Goal: Information Seeking & Learning: Learn about a topic

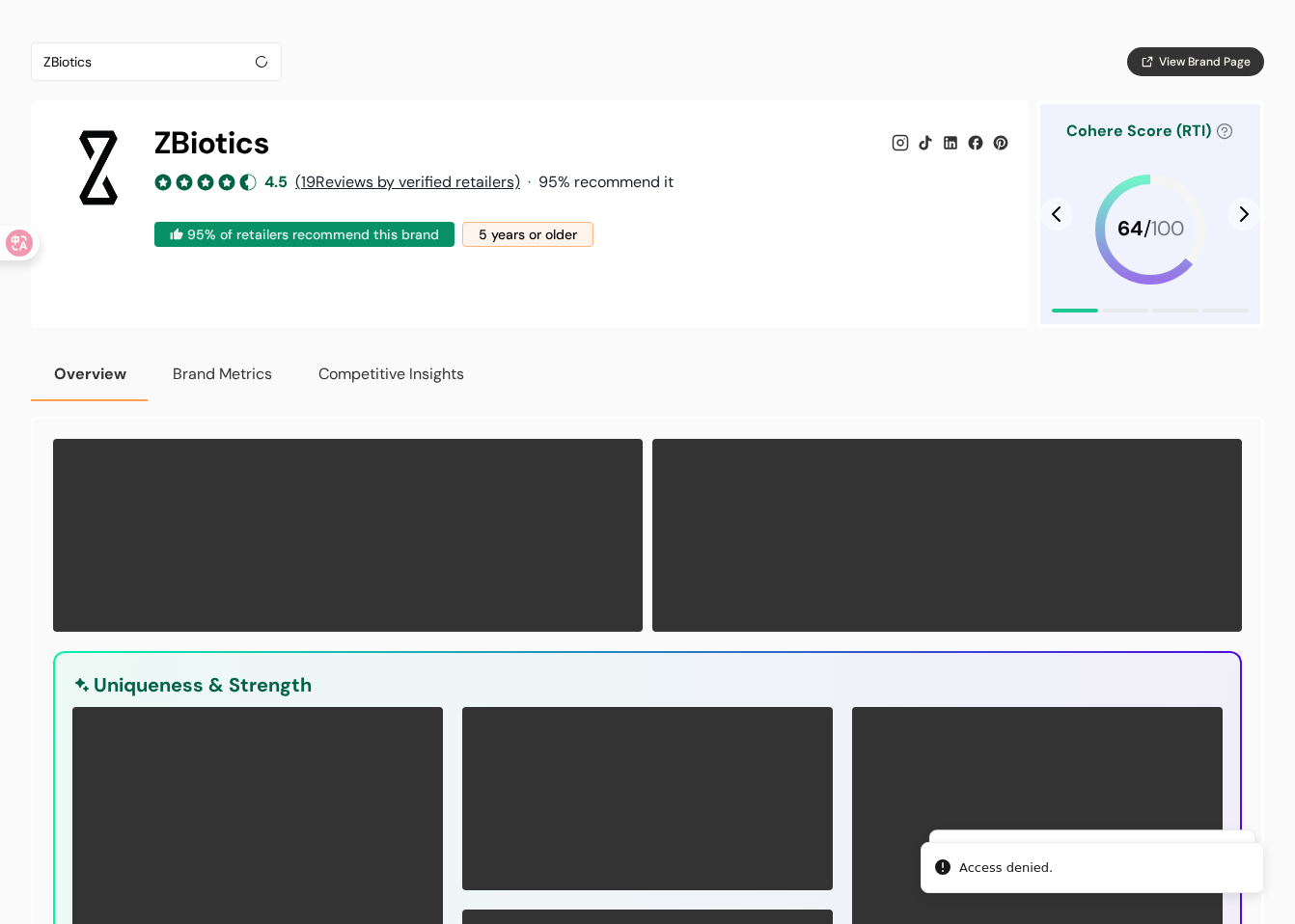
click at [233, 305] on div "ZBiotics 4.5 ( 19 Reviews by verified retailers) · 95 % recommend it 95 % of re…" at bounding box center [529, 214] width 998 height 227
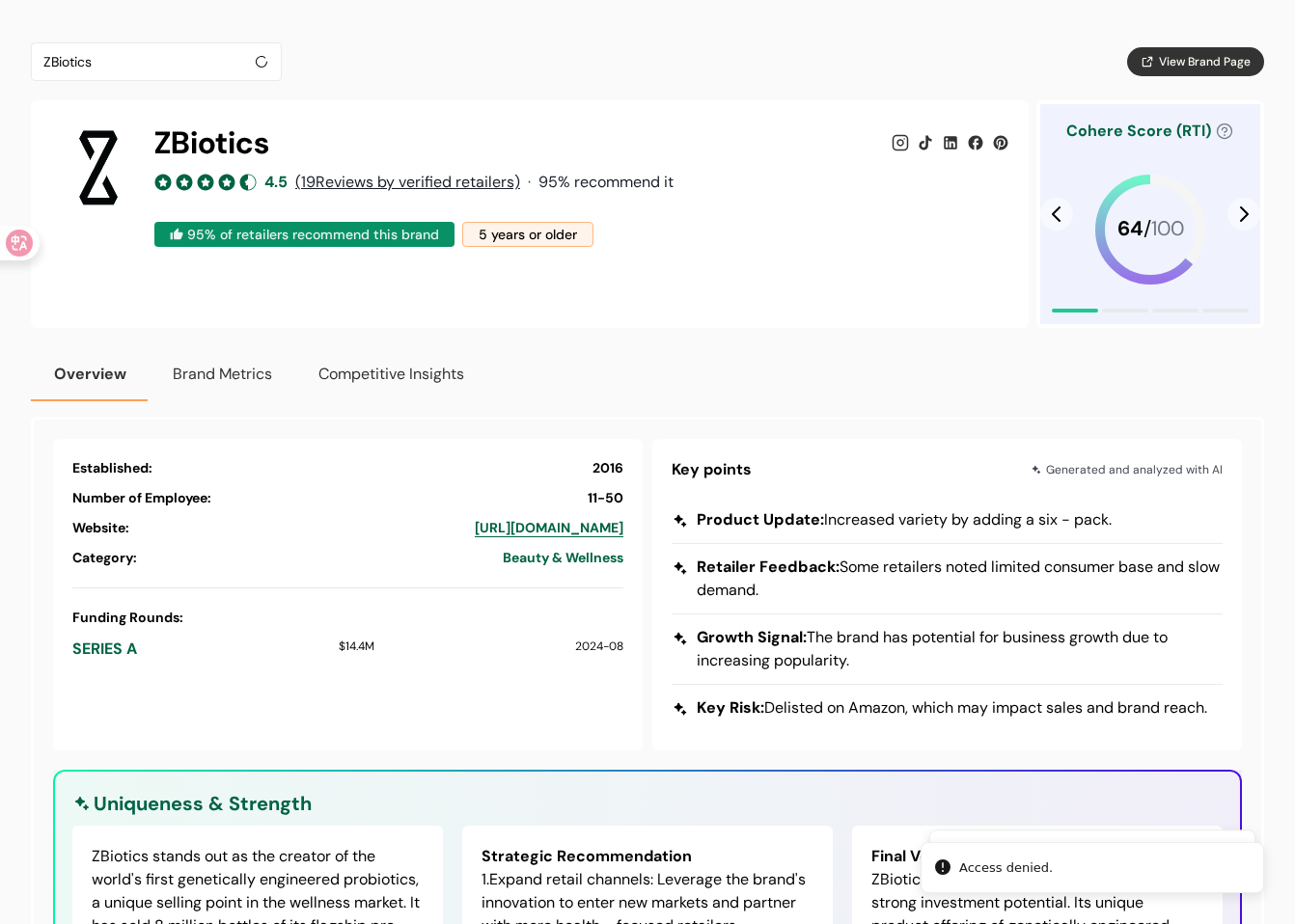
click at [930, 336] on div "ZBiotics View Brand Page ZBiotics 4.5 ( 19 Reviews by verified retailers) · 95 …" at bounding box center [648, 793] width 1234 height 1503
drag, startPoint x: 847, startPoint y: 329, endPoint x: 828, endPoint y: 326, distance: 19.2
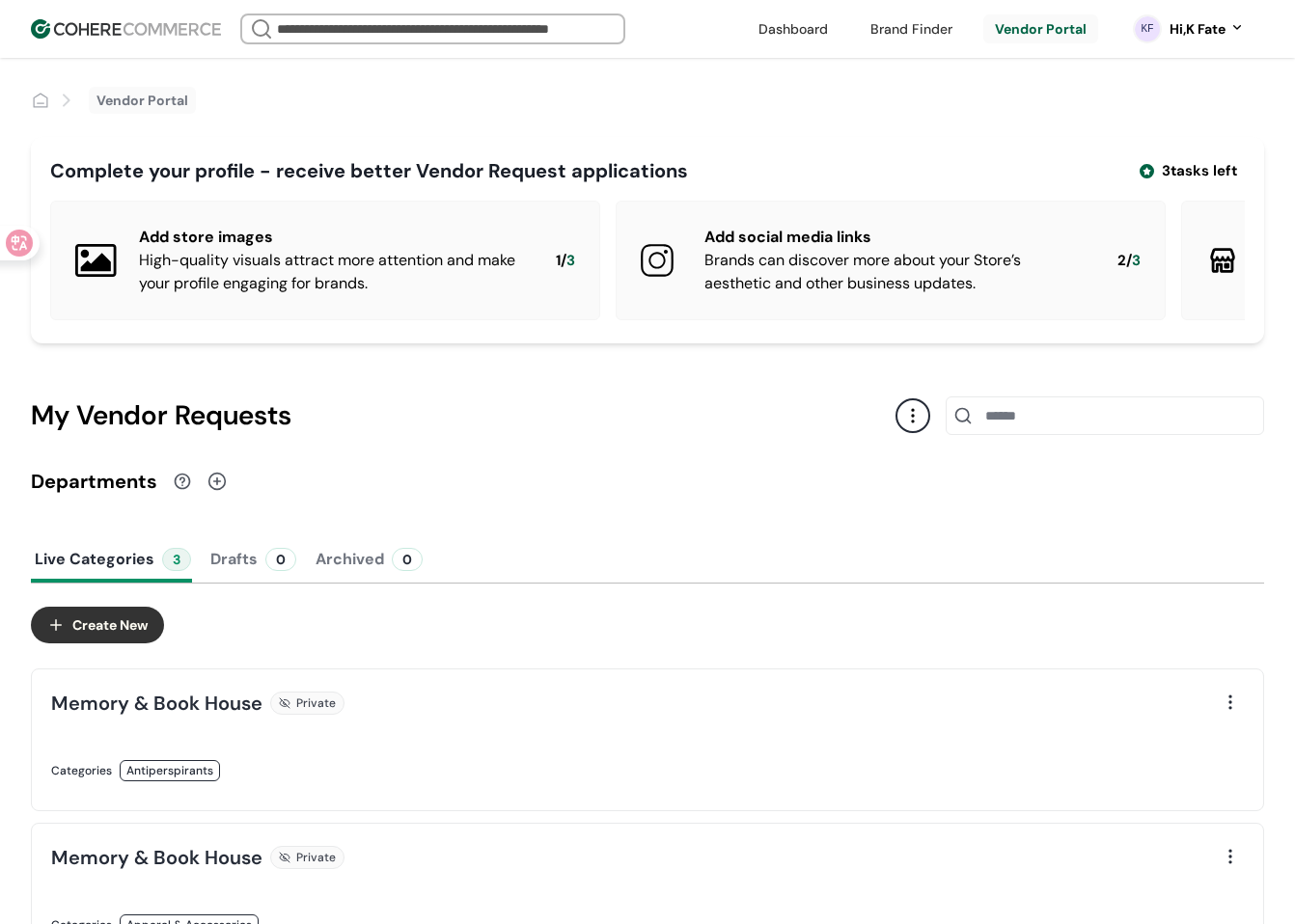
click at [1200, 45] on div "KF Hi, K Fate" at bounding box center [1190, 29] width 151 height 48
click at [1211, 34] on div "Hi, K Fate" at bounding box center [1198, 29] width 56 height 20
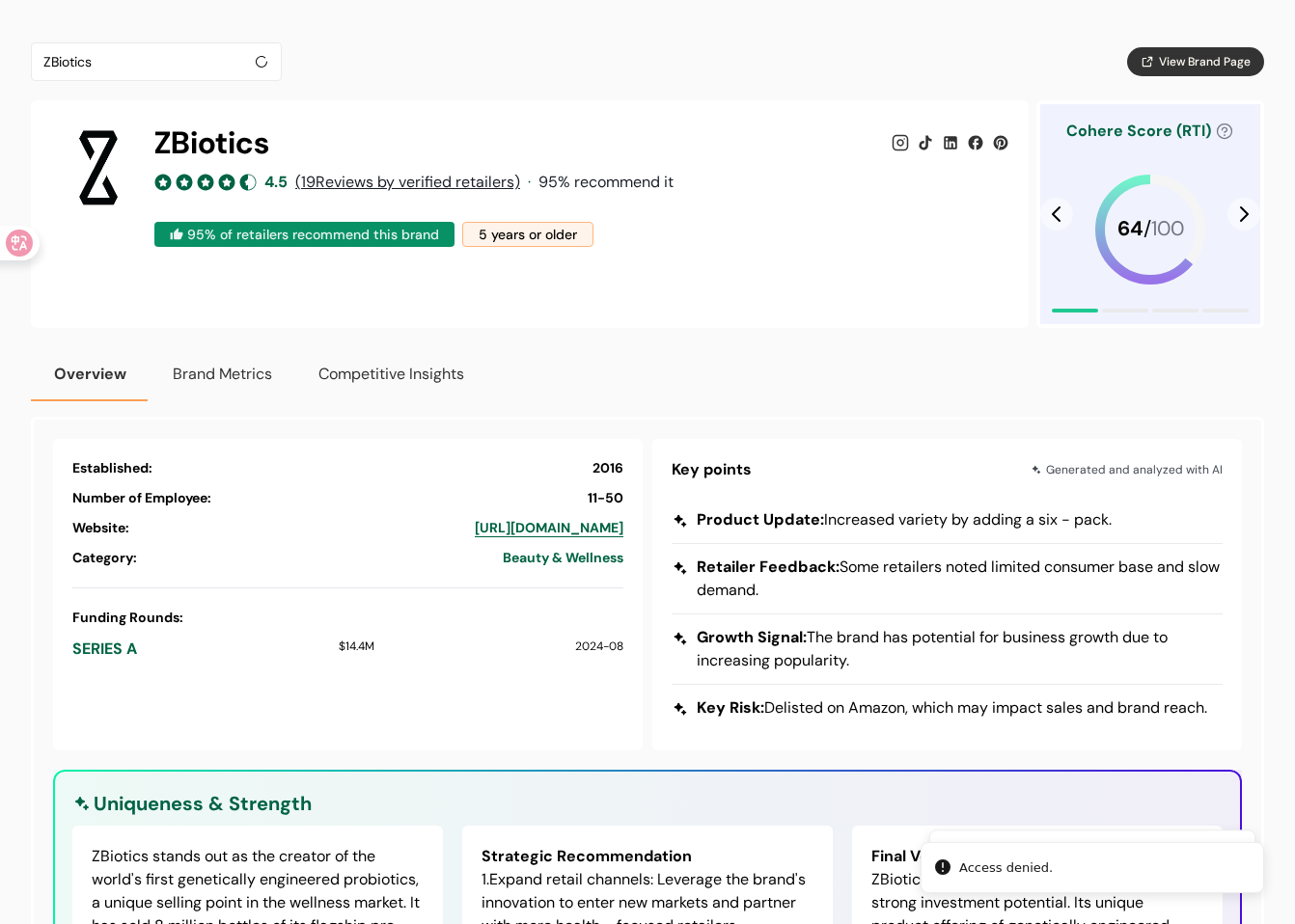
click at [246, 381] on button "Brand Metrics" at bounding box center [223, 374] width 146 height 54
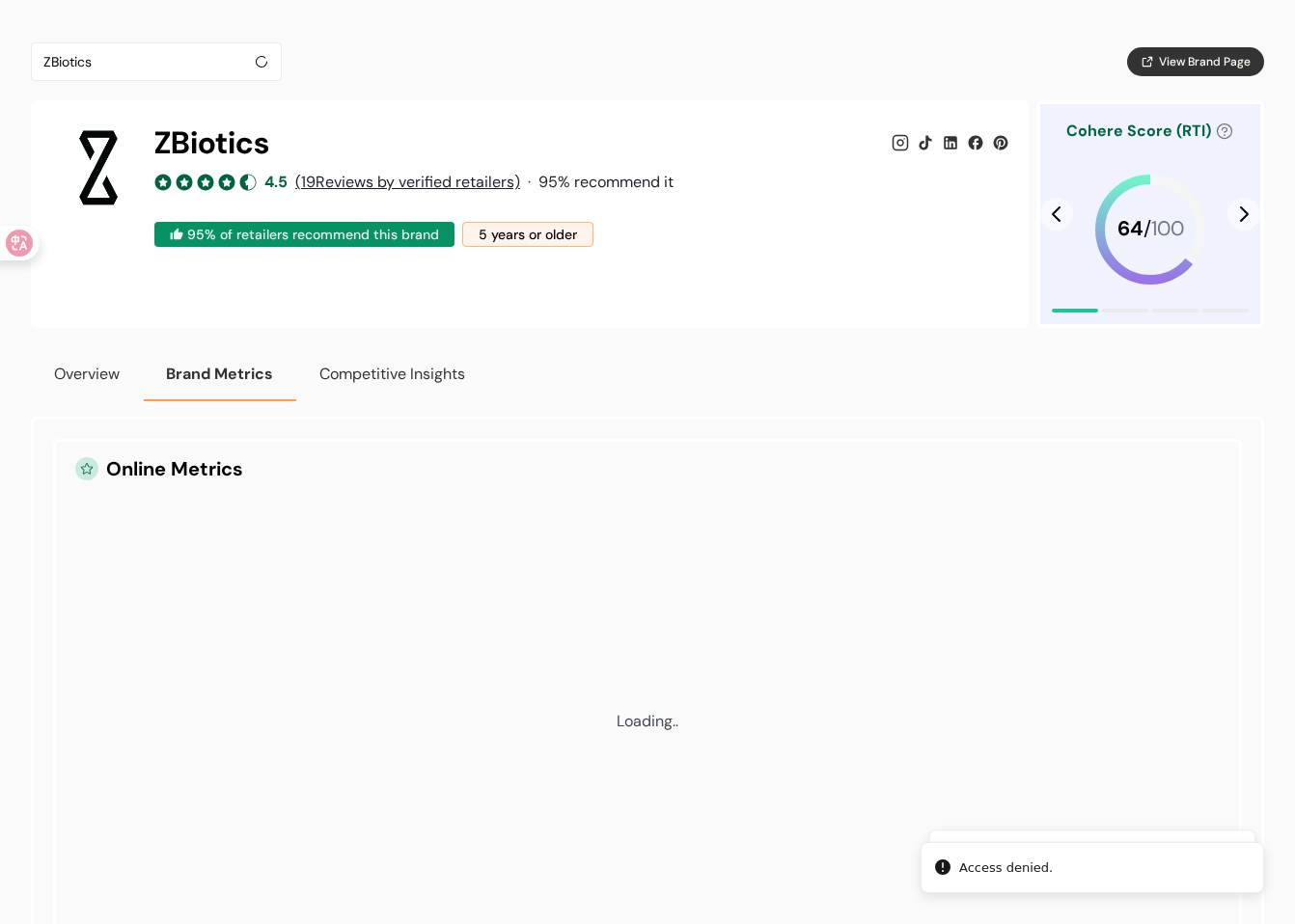
drag, startPoint x: 1058, startPoint y: 439, endPoint x: 1008, endPoint y: 434, distance: 50.2
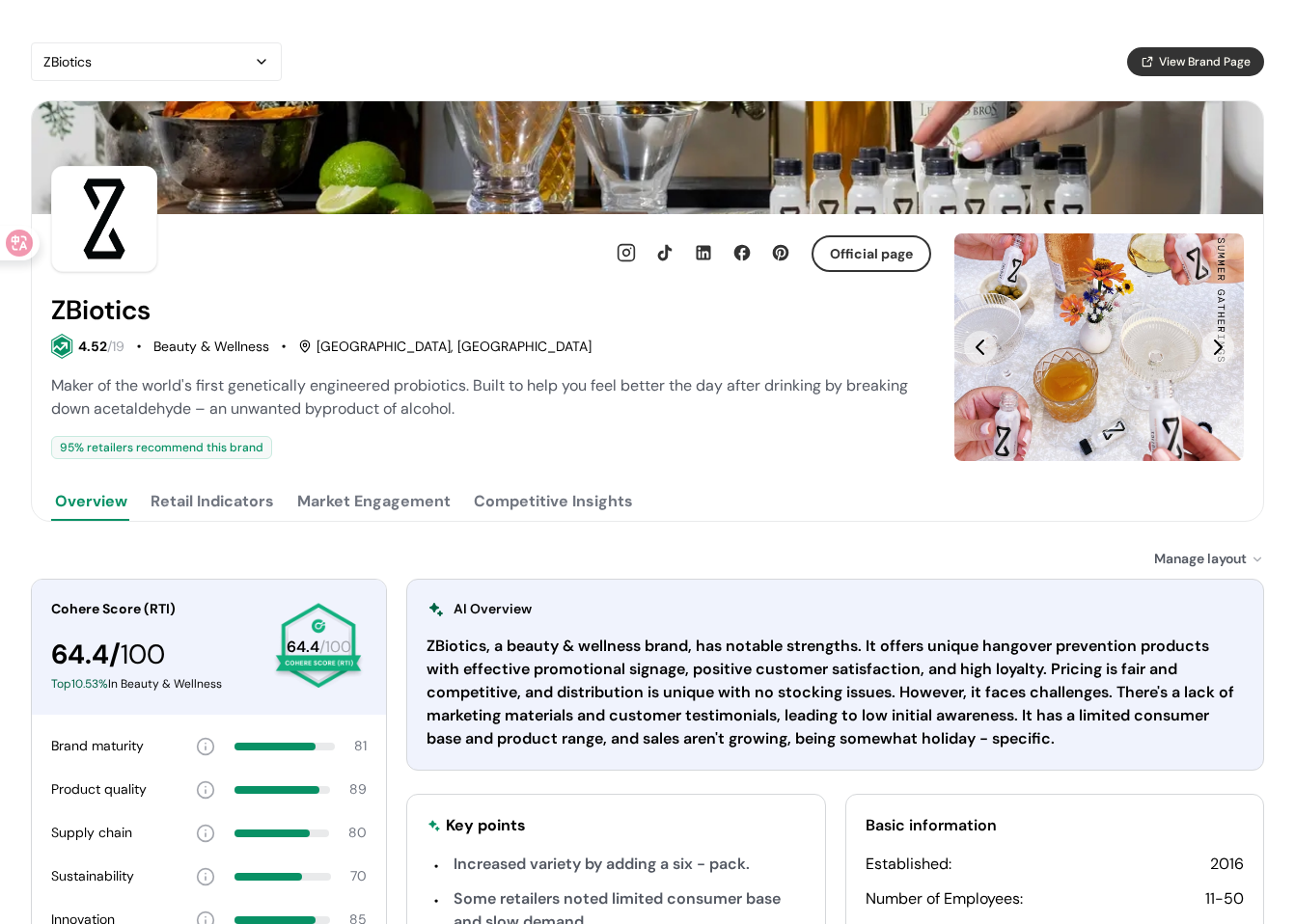
click at [565, 488] on button "Competitive Insights" at bounding box center [554, 502] width 167 height 39
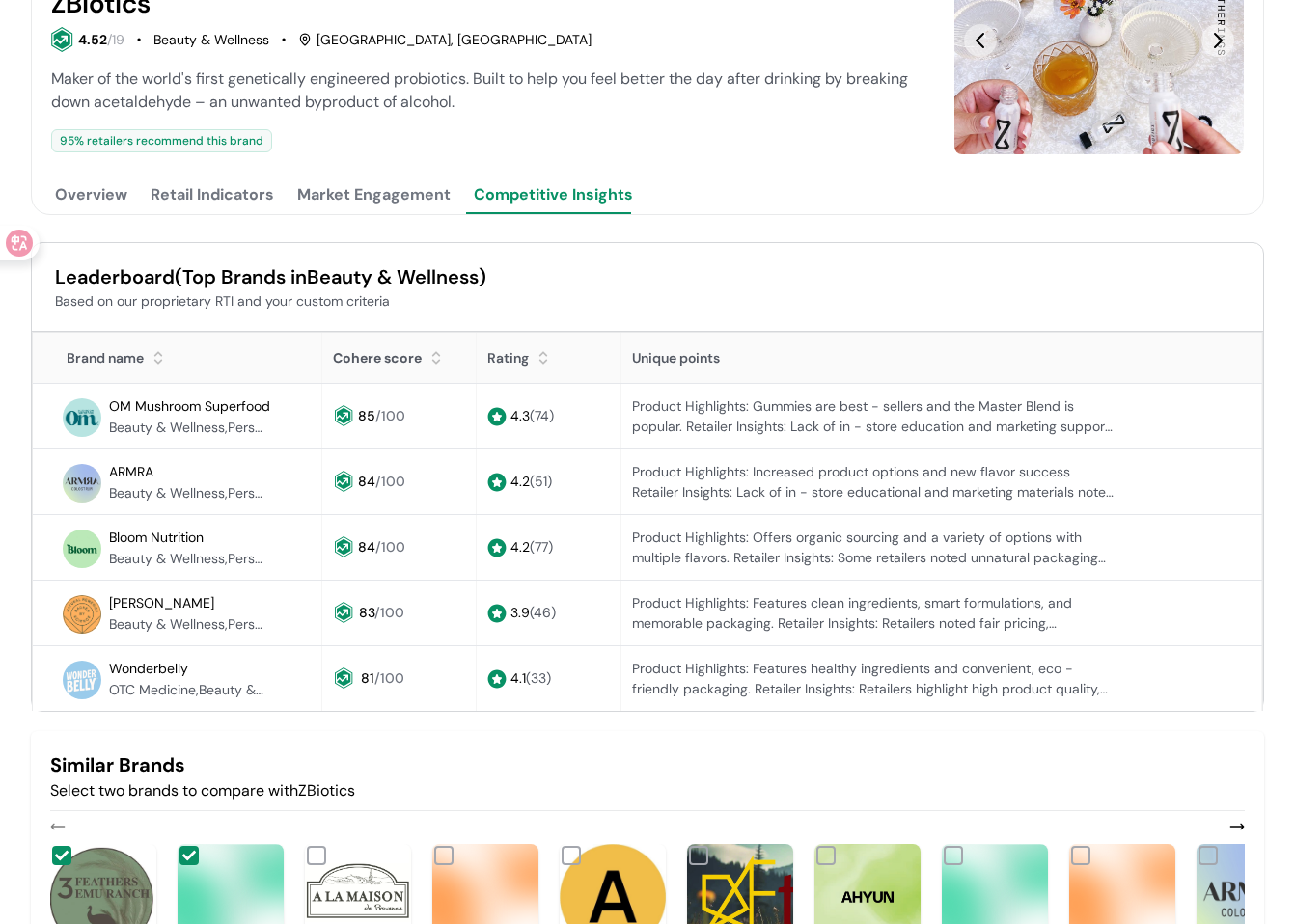
scroll to position [386, 0]
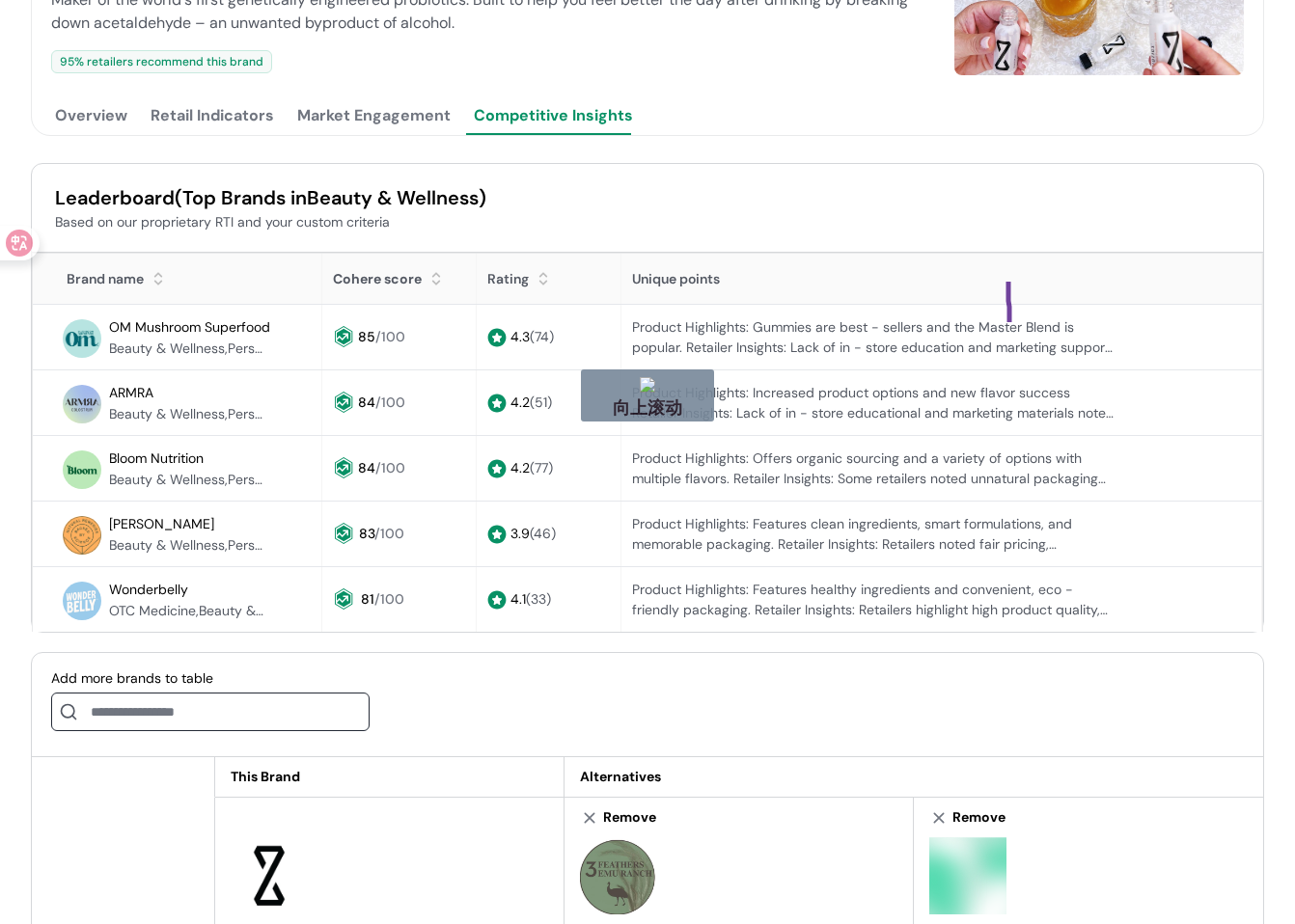
drag, startPoint x: 1009, startPoint y: 322, endPoint x: 972, endPoint y: 420, distance: 104.8
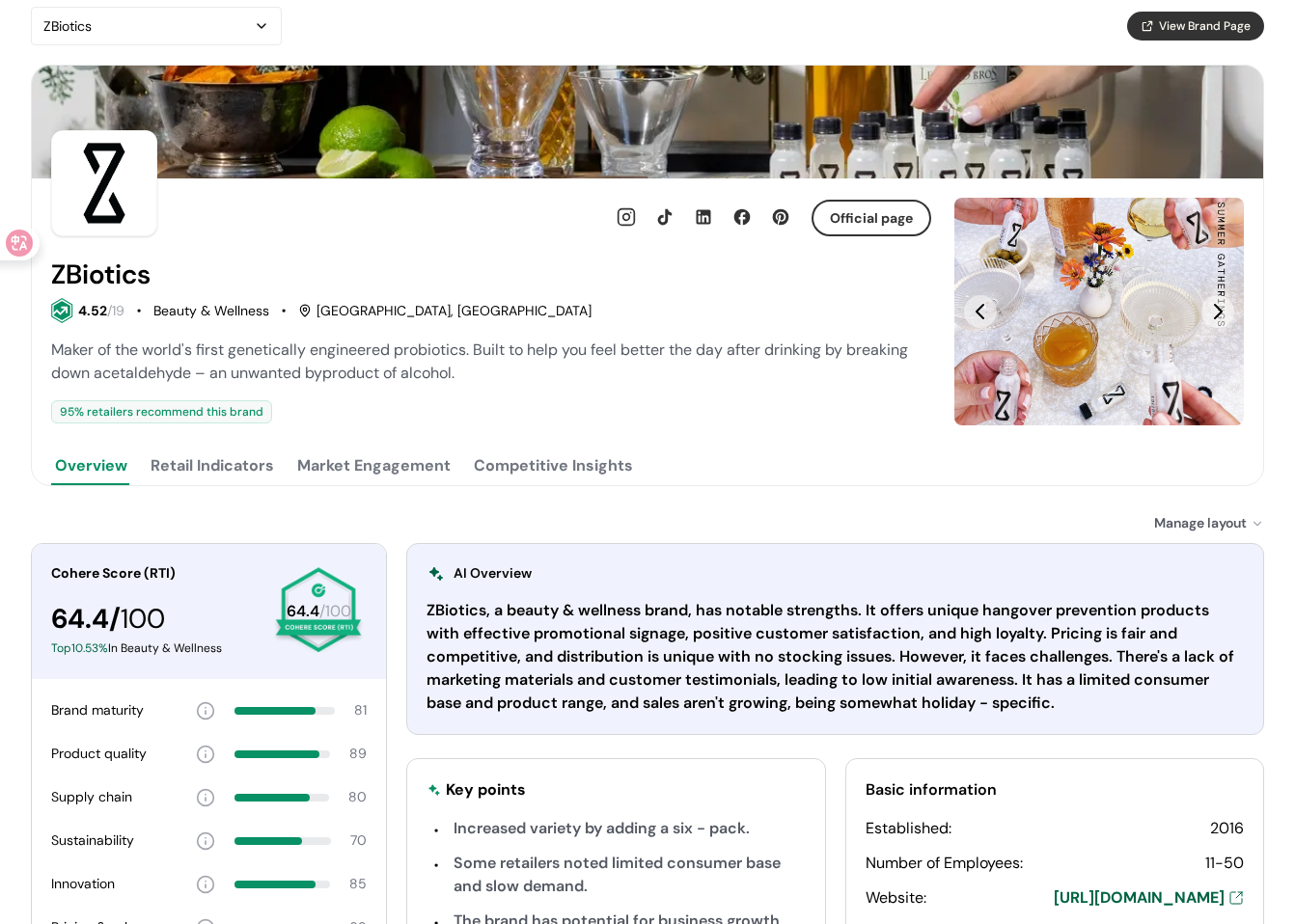
scroll to position [97, 0]
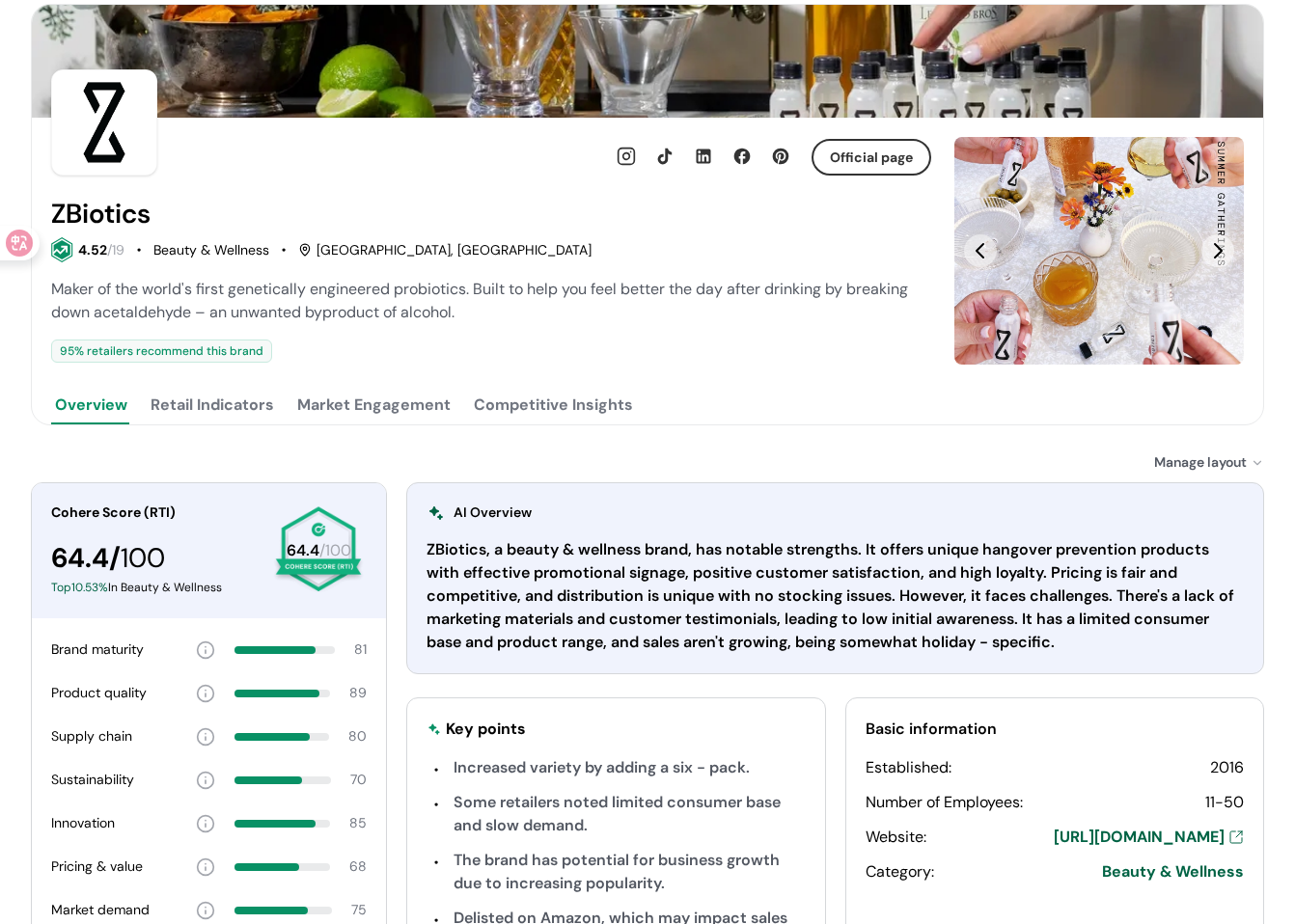
click at [561, 404] on button "Competitive Insights" at bounding box center [554, 405] width 167 height 39
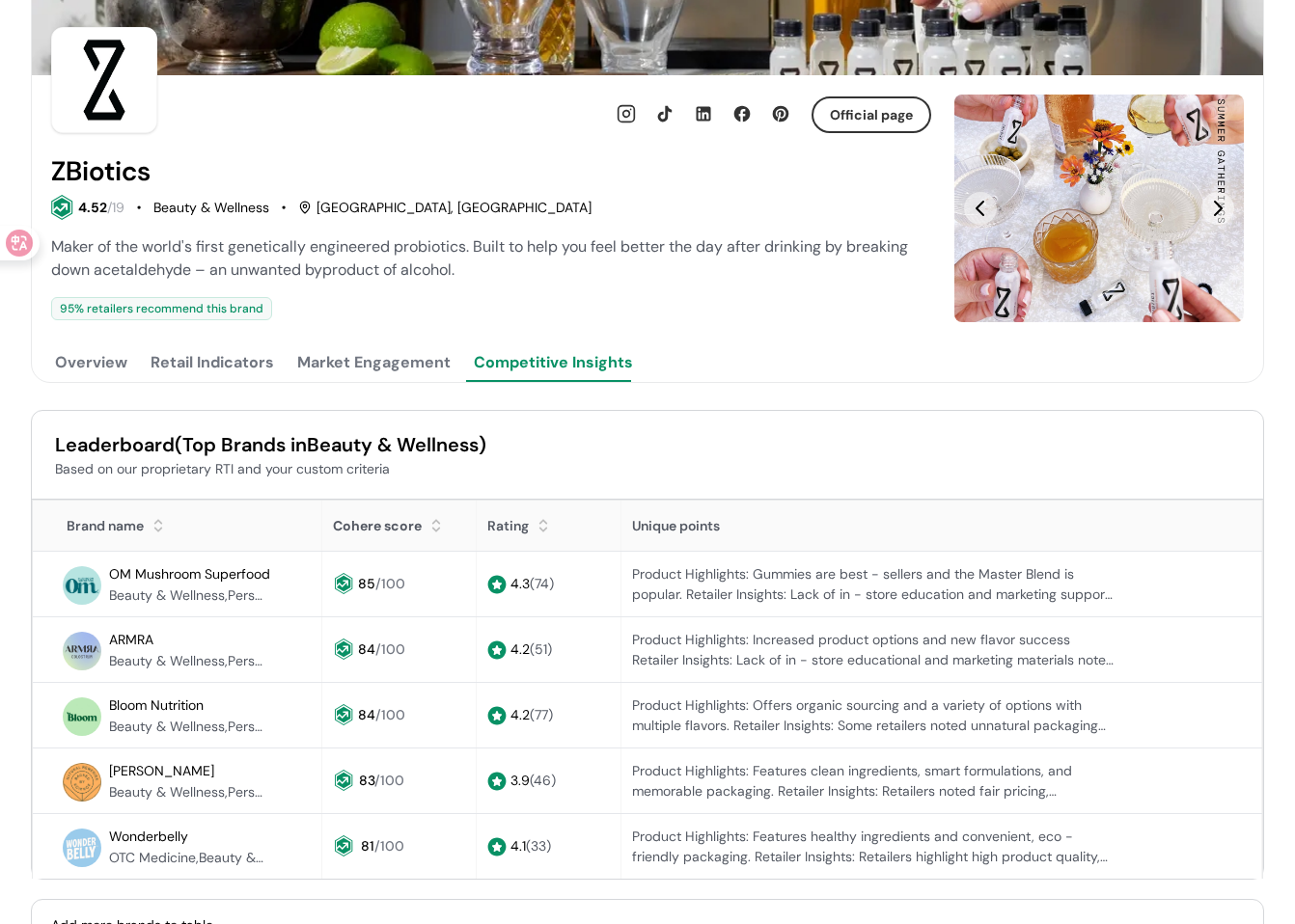
scroll to position [193, 0]
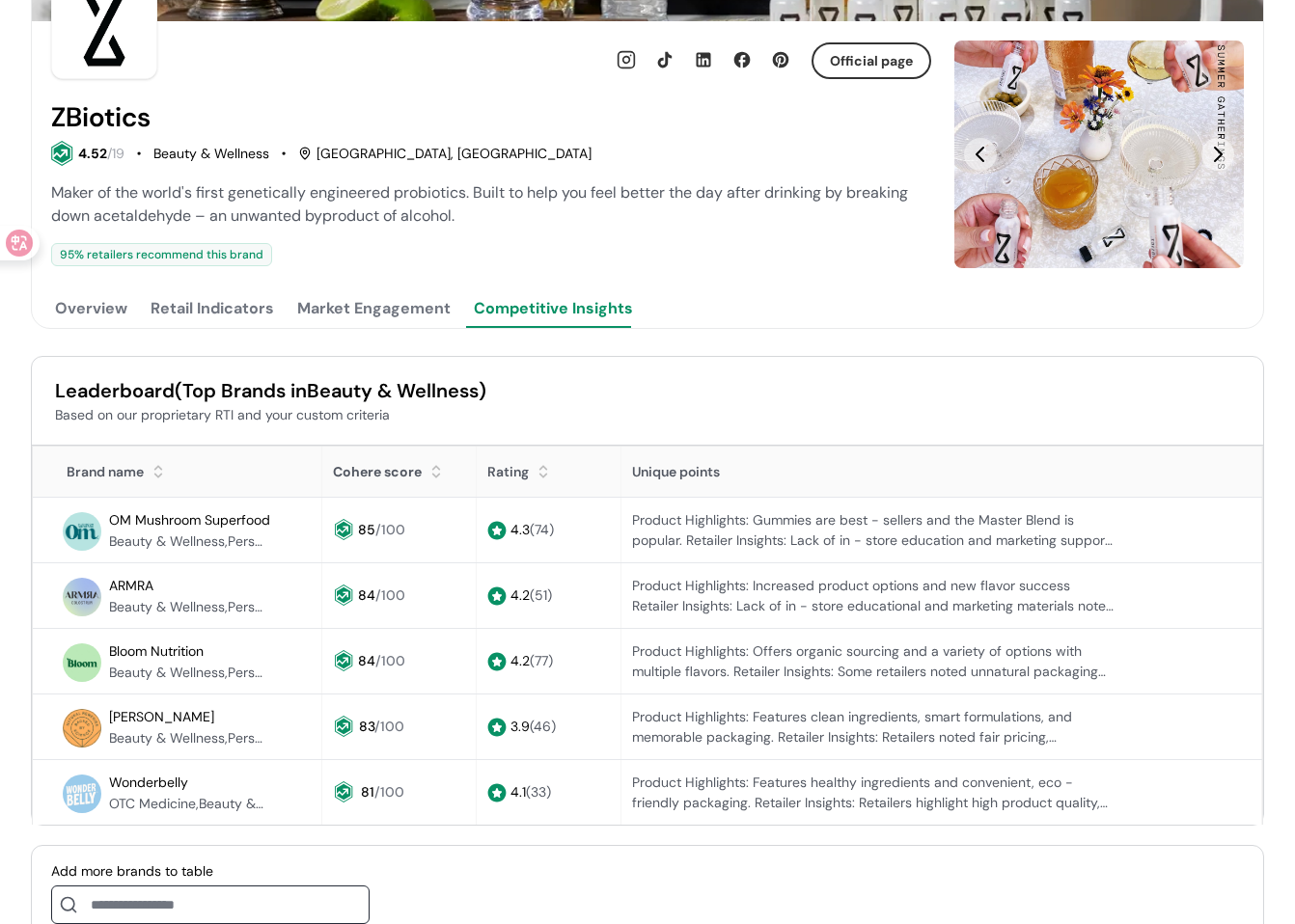
click at [89, 312] on button "Overview" at bounding box center [91, 309] width 80 height 39
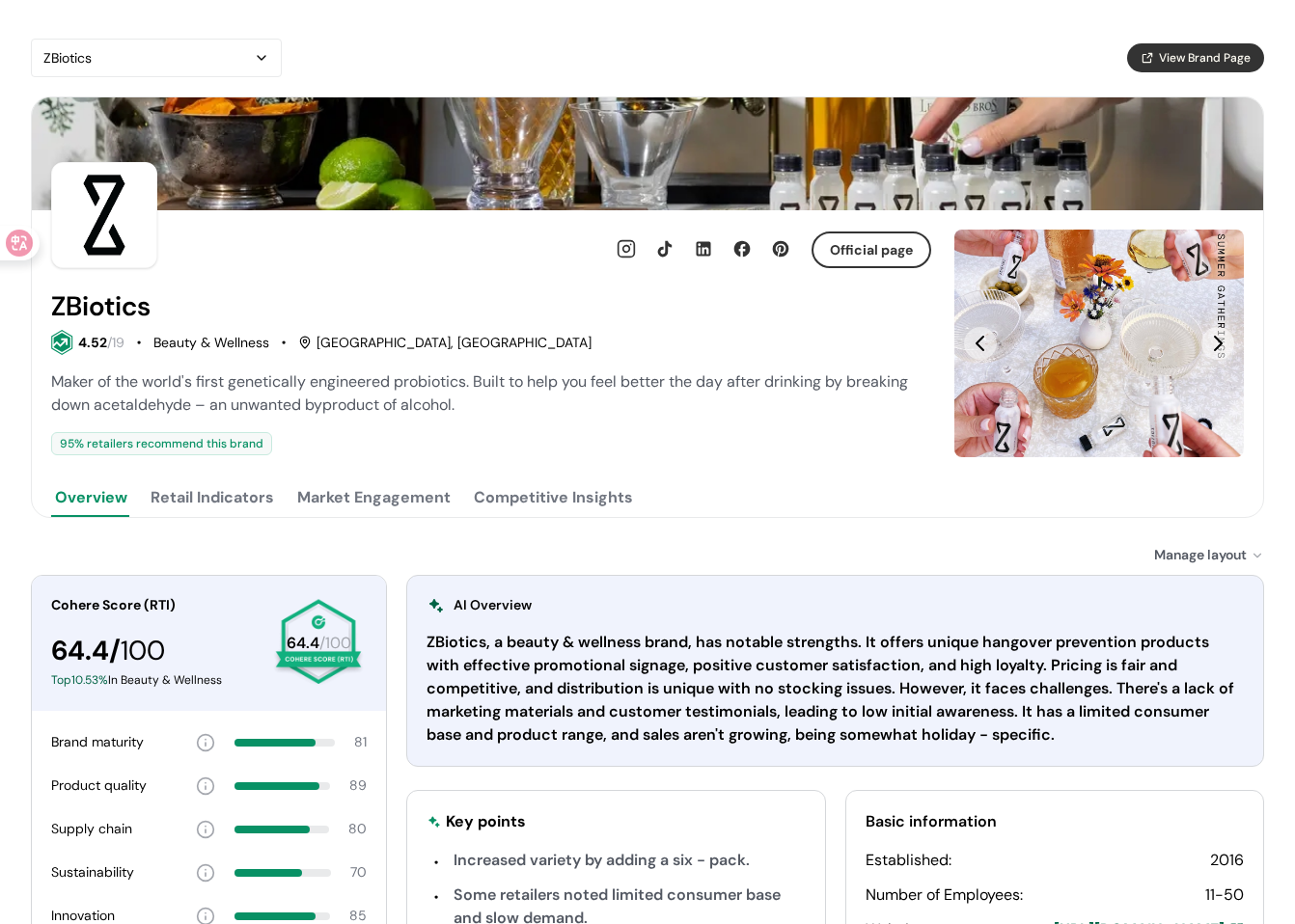
scroll to position [0, 0]
